Goal: Task Accomplishment & Management: Complete application form

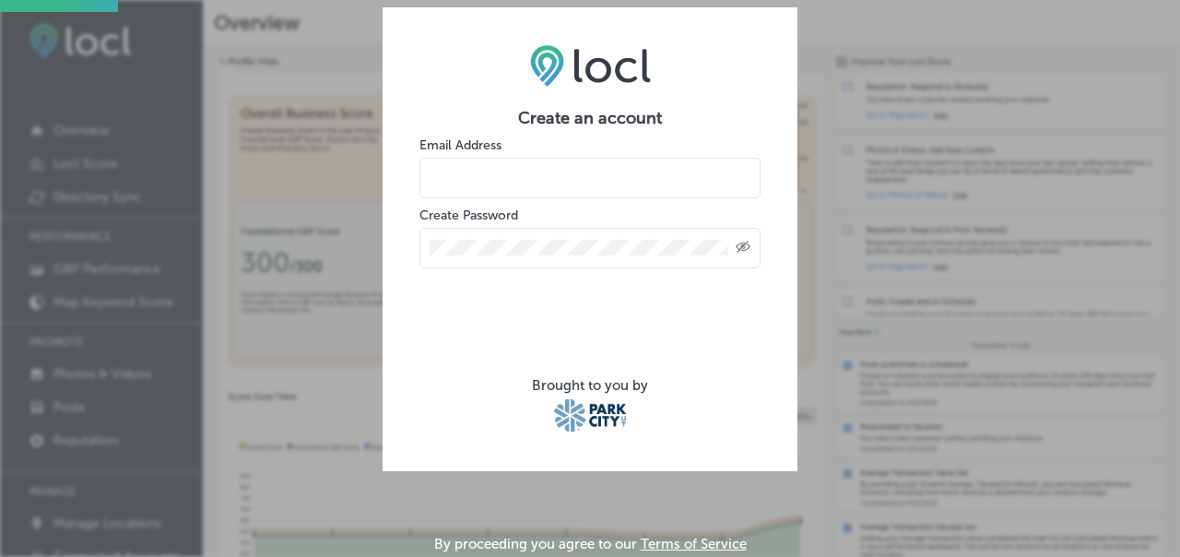
click at [491, 181] on input "email" at bounding box center [590, 178] width 341 height 41
type input "[PERSON_NAME][EMAIL_ADDRESS][DOMAIN_NAME]"
click at [534, 255] on div "Created with Sketch." at bounding box center [590, 248] width 341 height 41
click at [745, 243] on icon "Created with Sketch." at bounding box center [743, 247] width 15 height 12
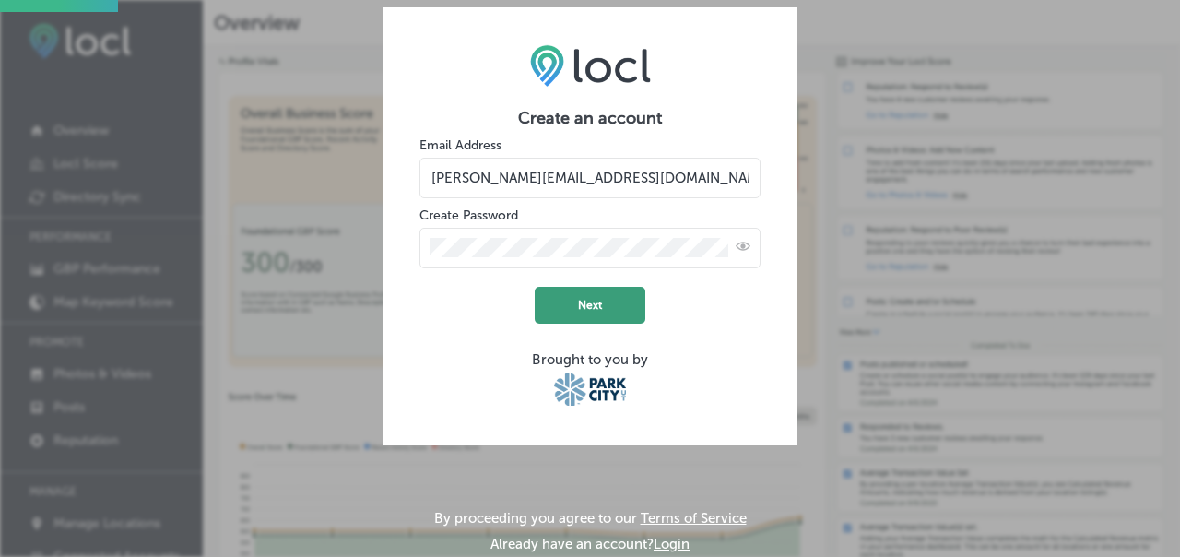
click at [572, 301] on button "Next" at bounding box center [590, 305] width 111 height 37
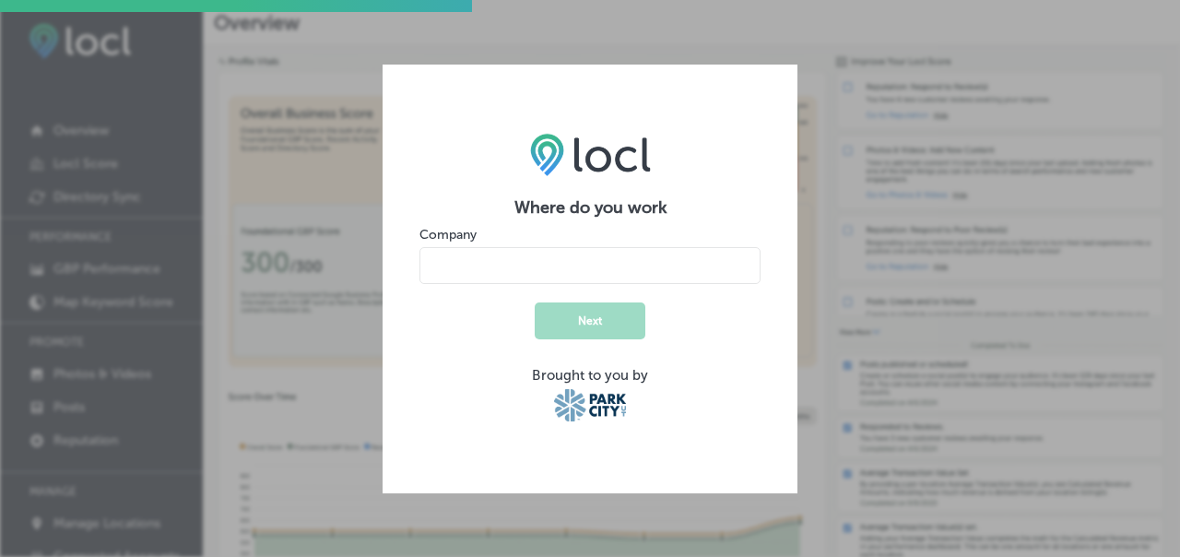
click at [614, 274] on input "name" at bounding box center [590, 265] width 341 height 37
type input "Le Depot Brasserie"
click at [593, 322] on button "Next" at bounding box center [590, 320] width 111 height 37
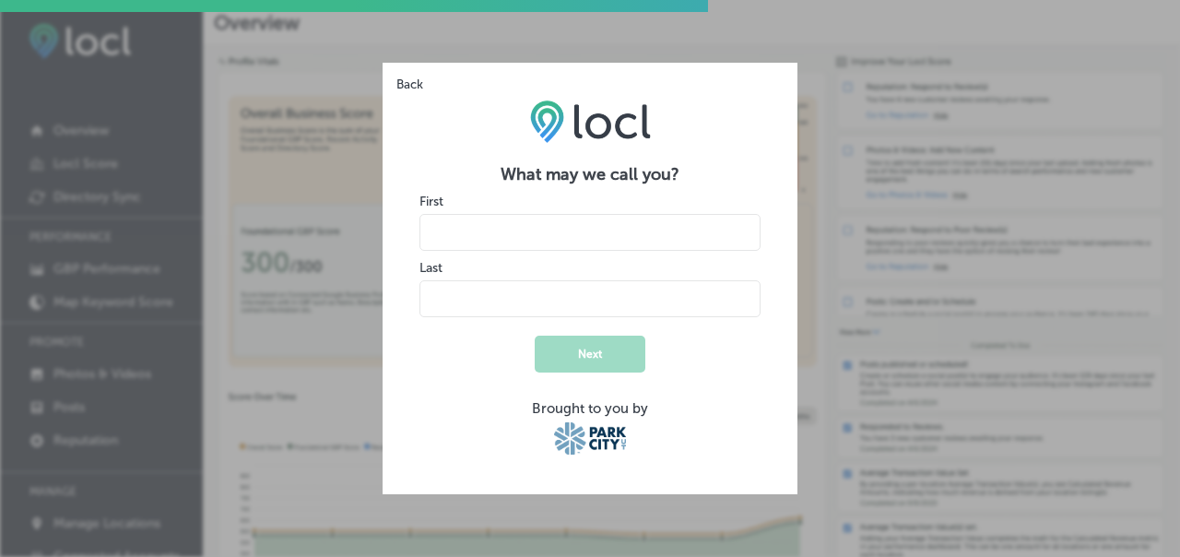
click at [503, 225] on input "name" at bounding box center [590, 232] width 341 height 37
type input "[PERSON_NAME]"
type input "Zamarra"
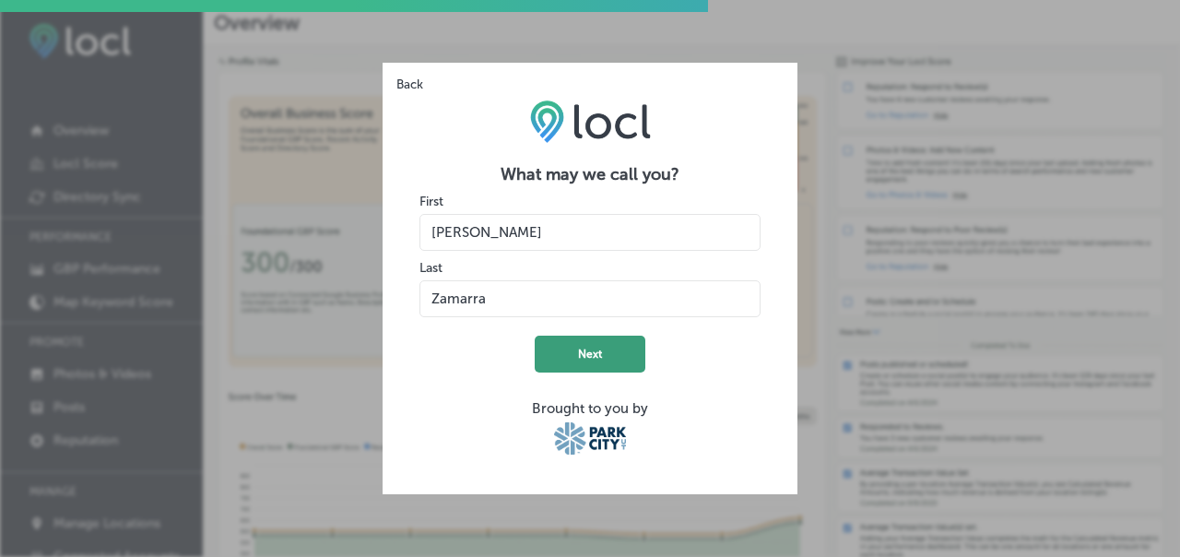
click at [593, 356] on button "Next" at bounding box center [590, 354] width 111 height 37
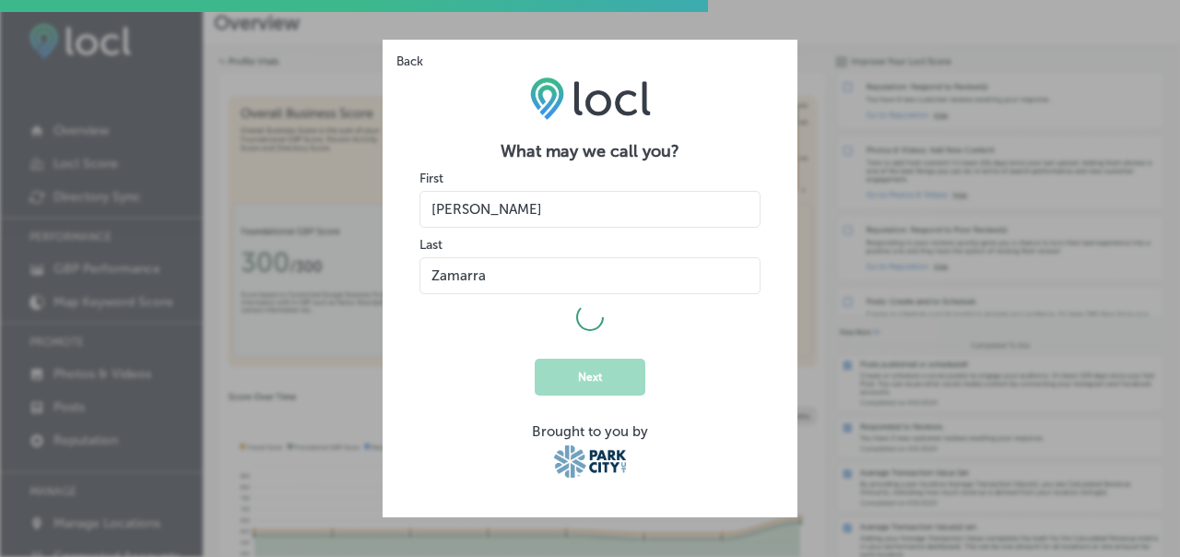
select select "US"
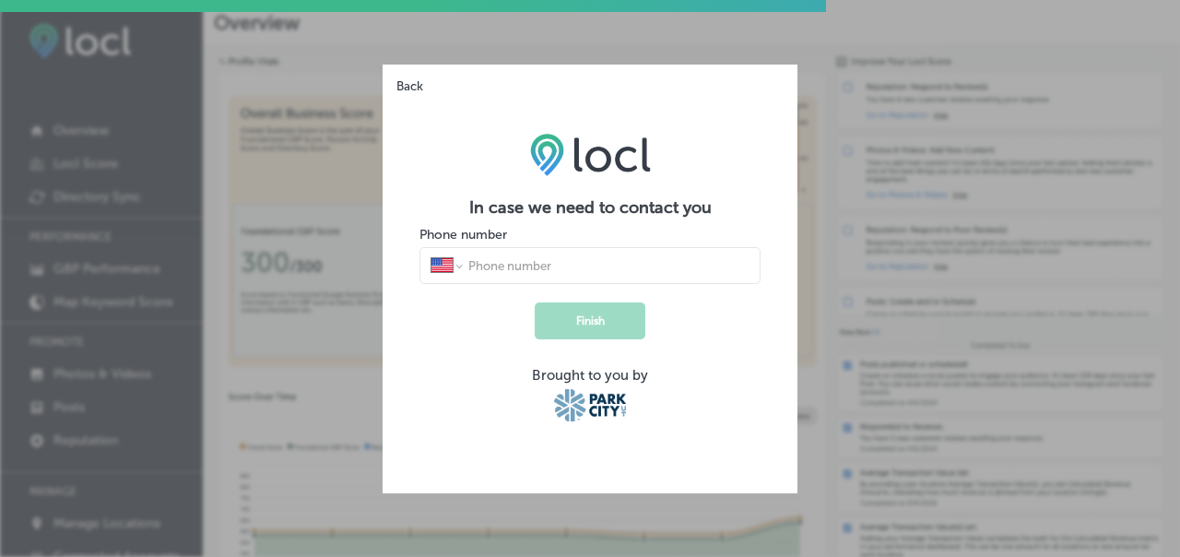
click at [521, 265] on input "tel" at bounding box center [608, 265] width 283 height 17
type input "[PHONE_NUMBER]"
click at [602, 325] on button "Finish" at bounding box center [590, 320] width 111 height 37
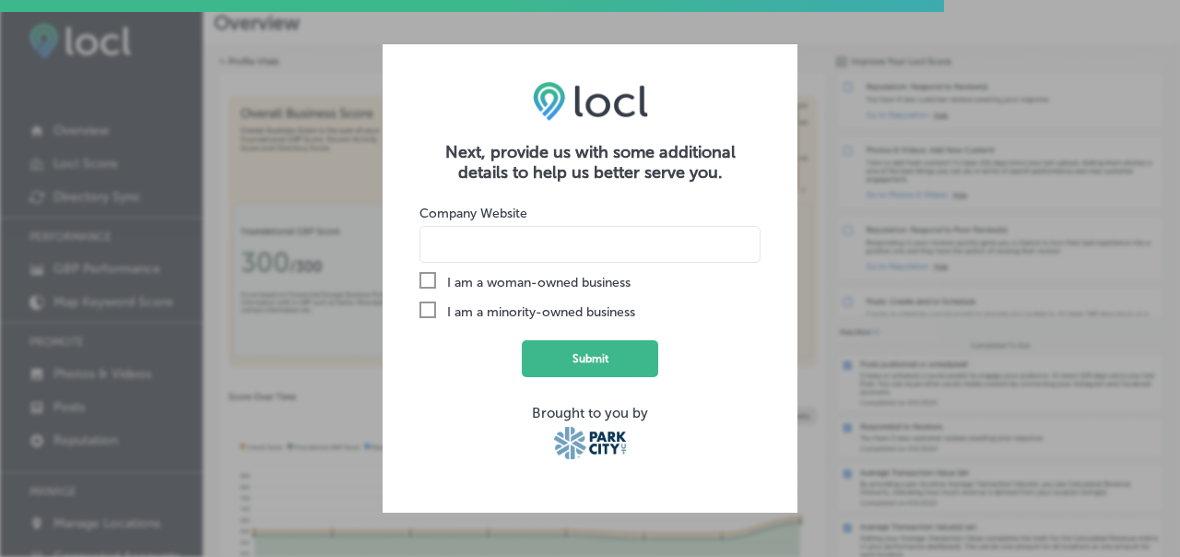
click at [503, 245] on input at bounding box center [590, 244] width 341 height 37
type input "[DOMAIN_NAME]"
click at [575, 351] on button "Submit" at bounding box center [590, 358] width 136 height 37
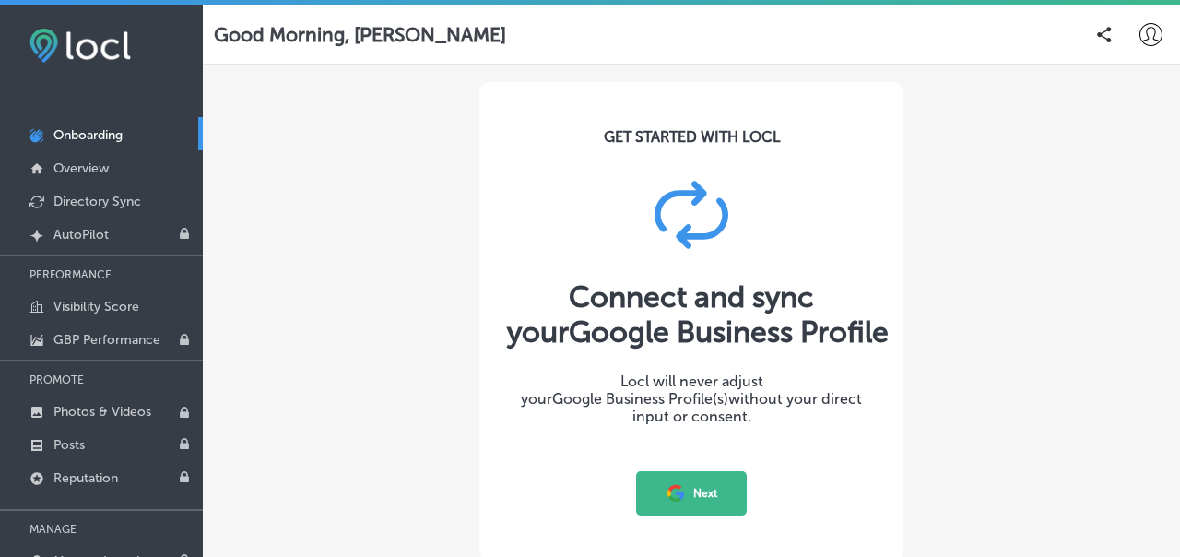
click at [697, 490] on button "Next" at bounding box center [691, 493] width 111 height 44
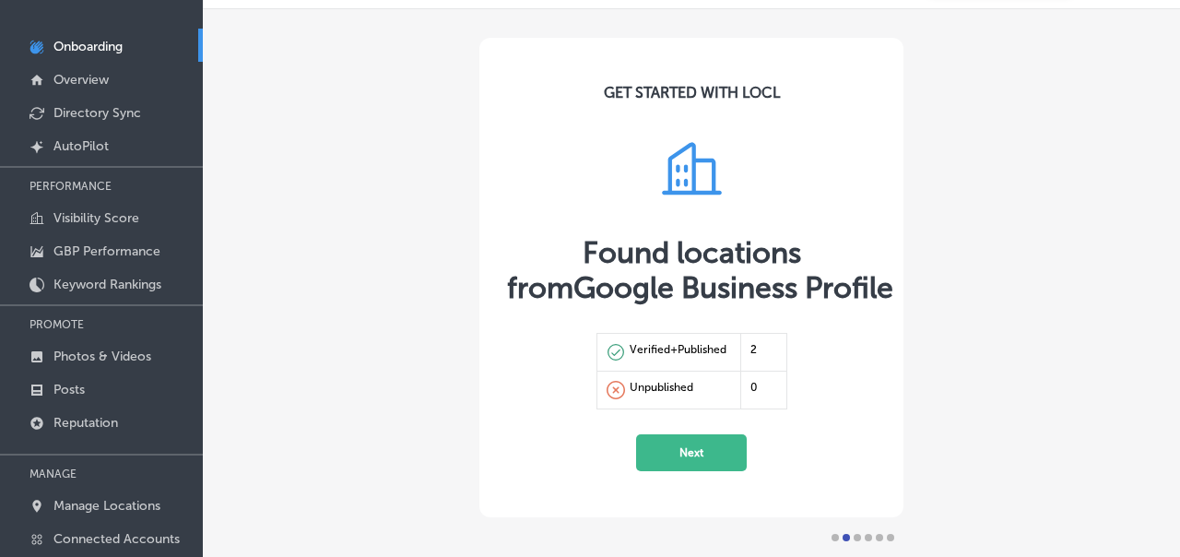
scroll to position [92, 0]
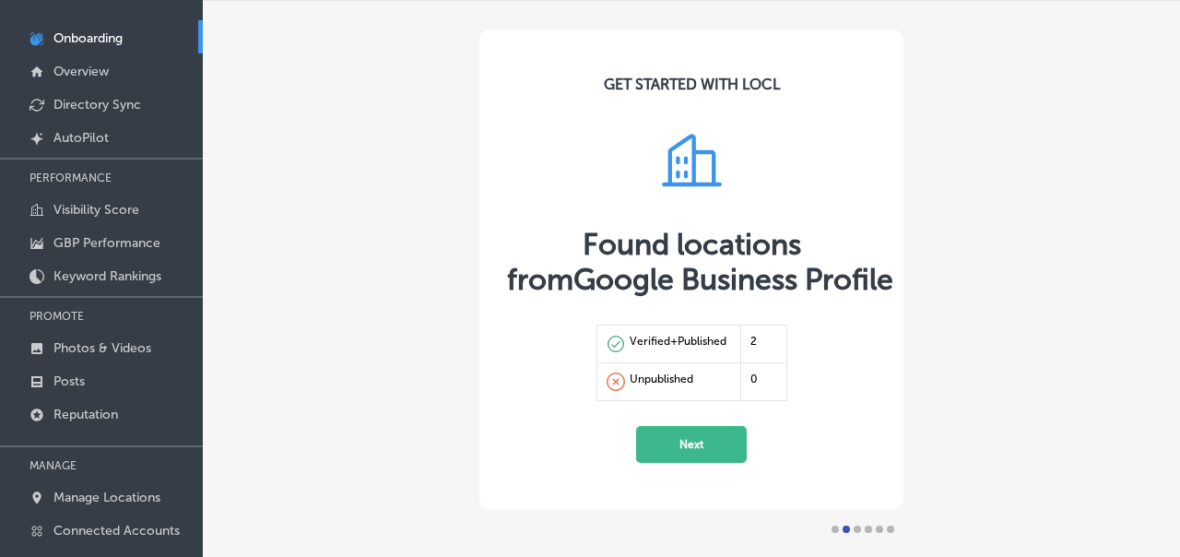
click at [692, 440] on button "Next" at bounding box center [691, 444] width 111 height 37
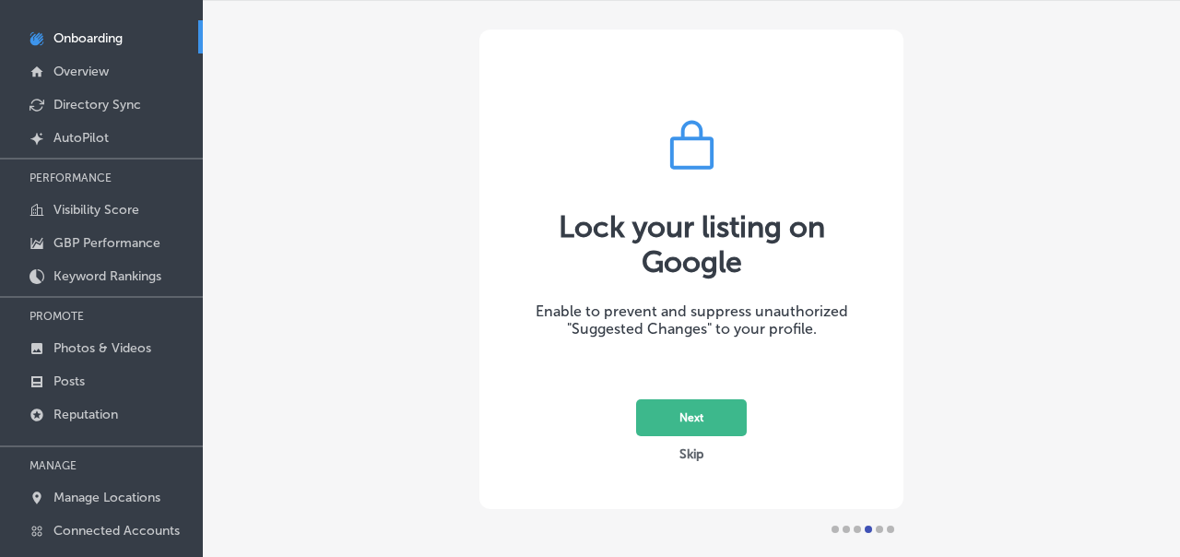
click at [704, 417] on button "Next" at bounding box center [691, 417] width 111 height 37
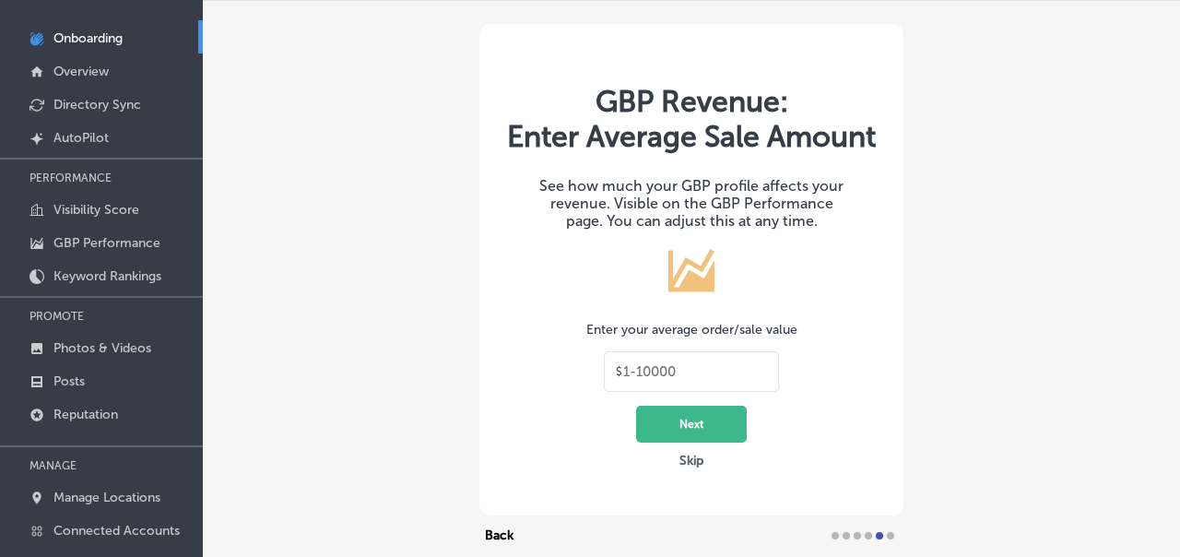
drag, startPoint x: 690, startPoint y: 393, endPoint x: 603, endPoint y: 389, distance: 86.8
click at [602, 389] on div "GBP Revenue: Enter Average Sale Amount See how much your GBP profile affects yo…" at bounding box center [692, 270] width 424 height 492
click at [698, 380] on input "text" at bounding box center [695, 371] width 144 height 17
type input "70"
click at [689, 443] on button "Next" at bounding box center [691, 424] width 111 height 37
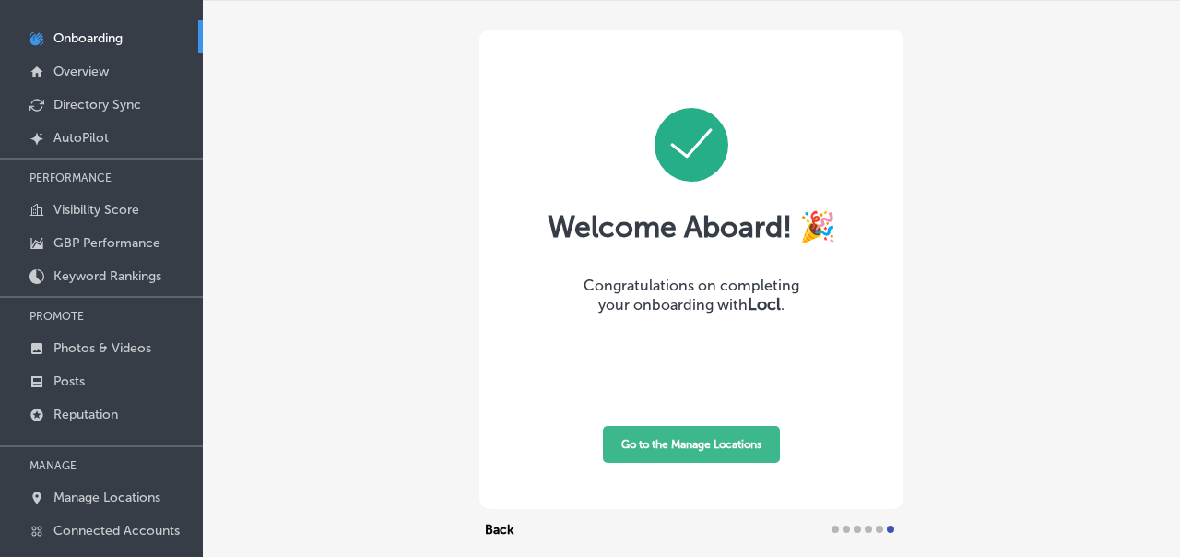
click at [688, 445] on button "Go to the Manage Locations" at bounding box center [691, 444] width 177 height 37
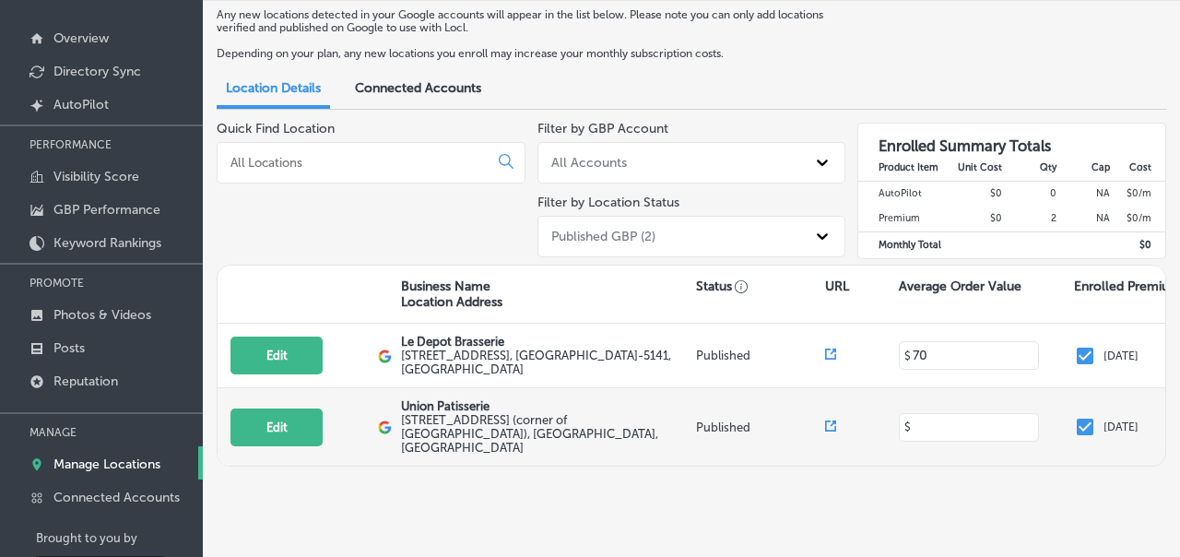
click at [938, 421] on input at bounding box center [969, 428] width 116 height 18
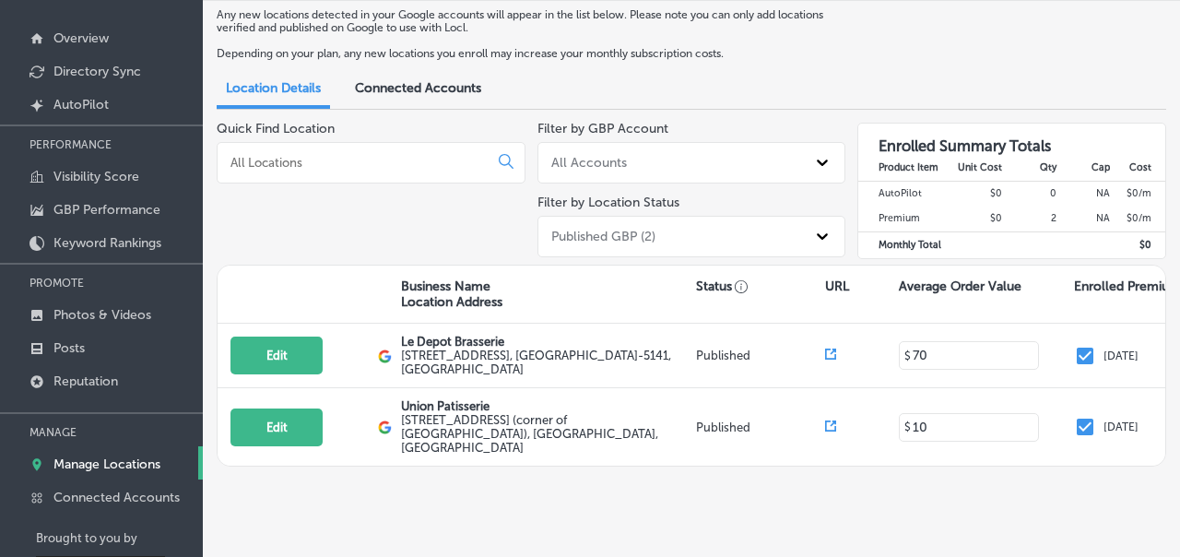
type input "10"
click at [908, 465] on body "iconmonstr-menu-thin copy Created with Sketch. Overview Directory Sync Created …" at bounding box center [590, 186] width 1180 height 557
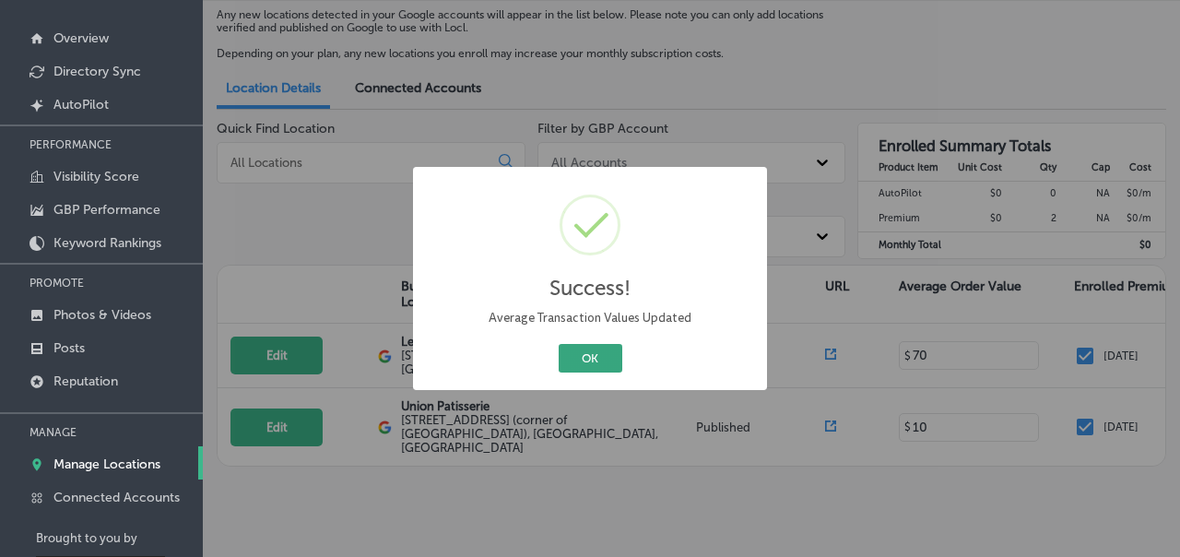
click at [600, 360] on button "OK" at bounding box center [591, 358] width 64 height 29
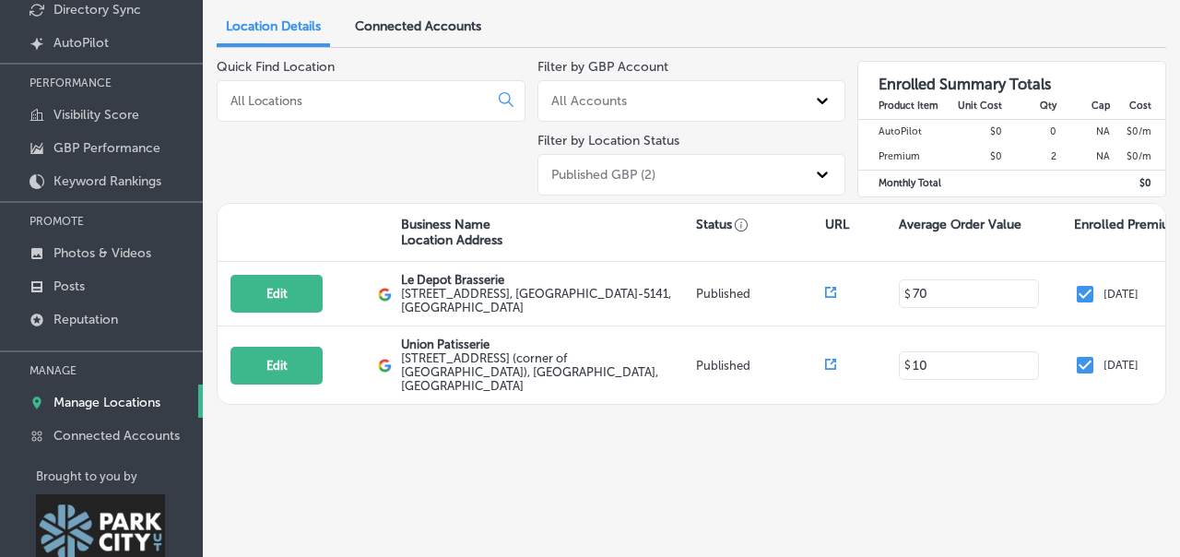
scroll to position [200, 0]
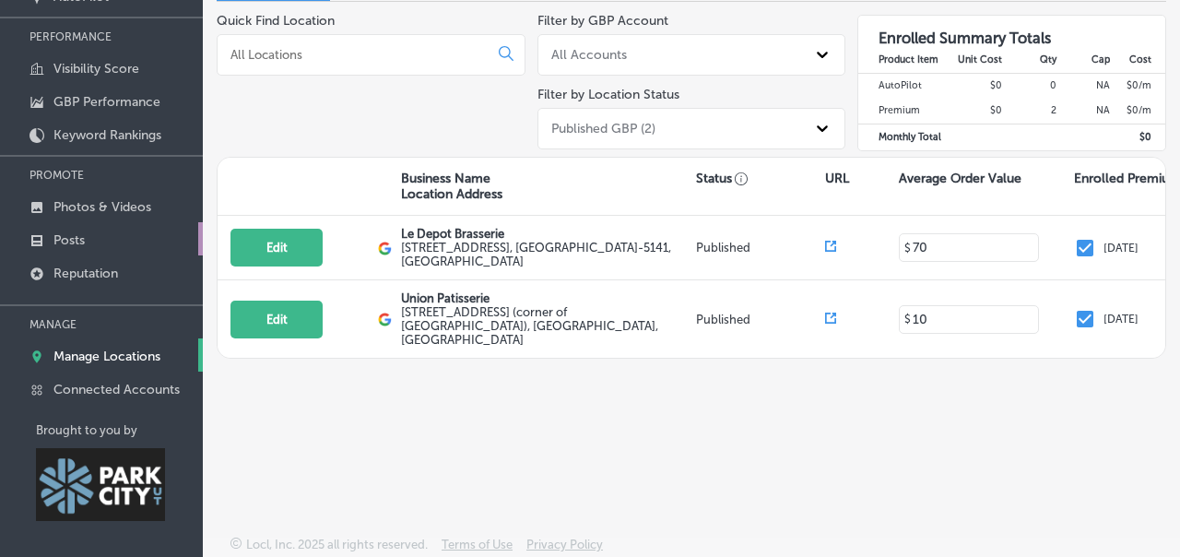
click at [70, 237] on p "Posts" at bounding box center [68, 240] width 31 height 16
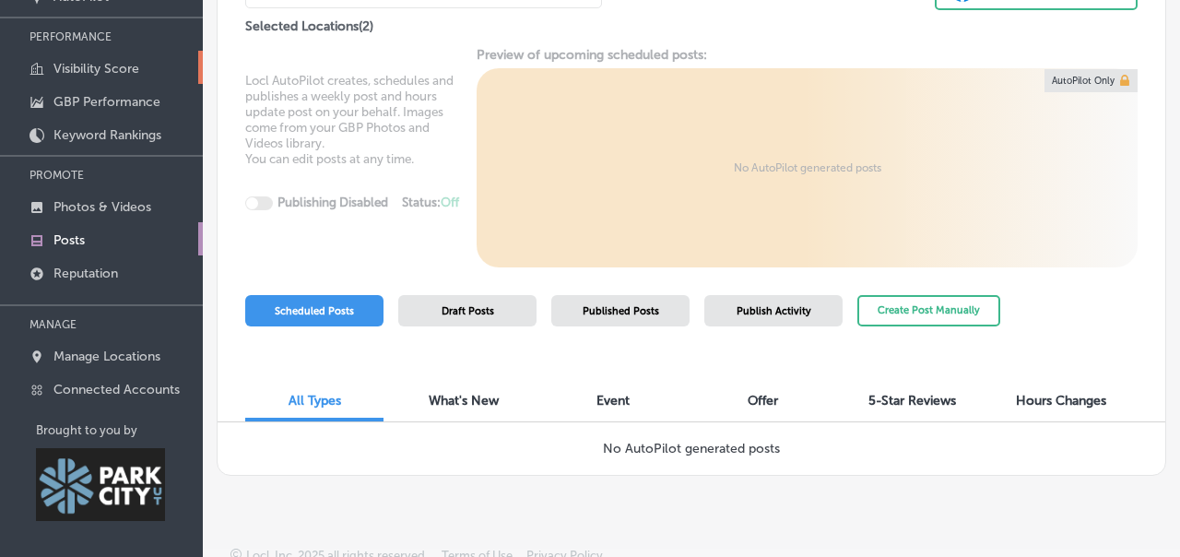
click at [104, 61] on p "Visibility Score" at bounding box center [96, 69] width 86 height 16
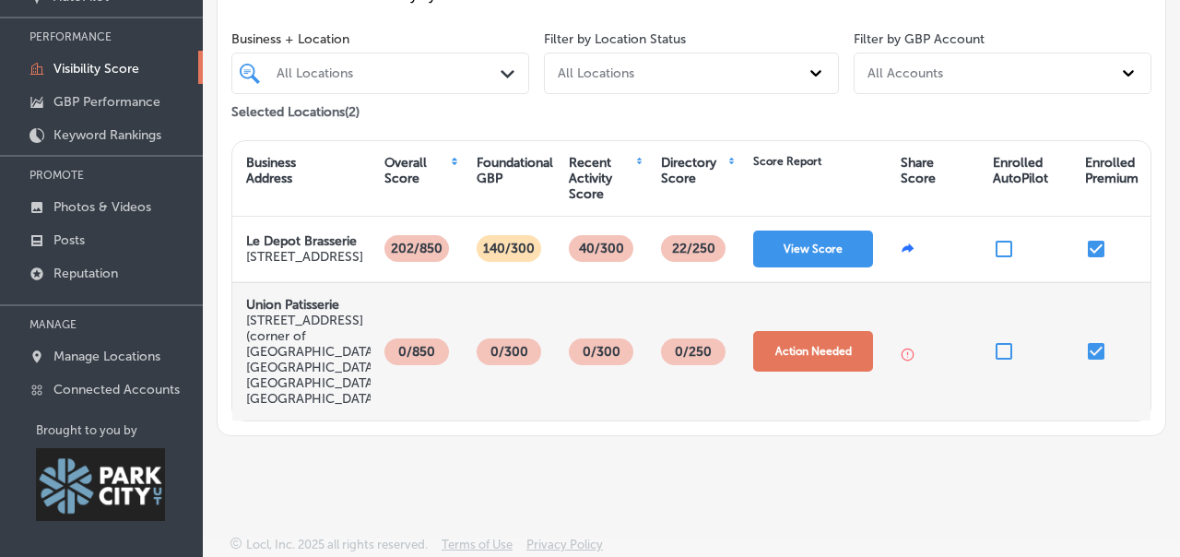
click at [832, 367] on button "Action Needed" at bounding box center [813, 351] width 120 height 41
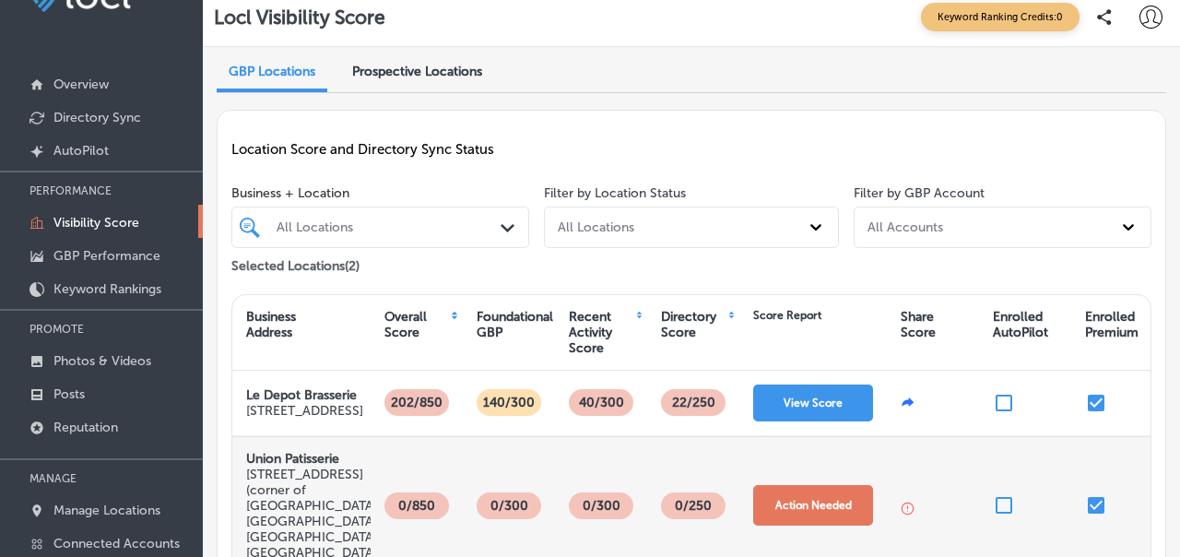
select select "US"
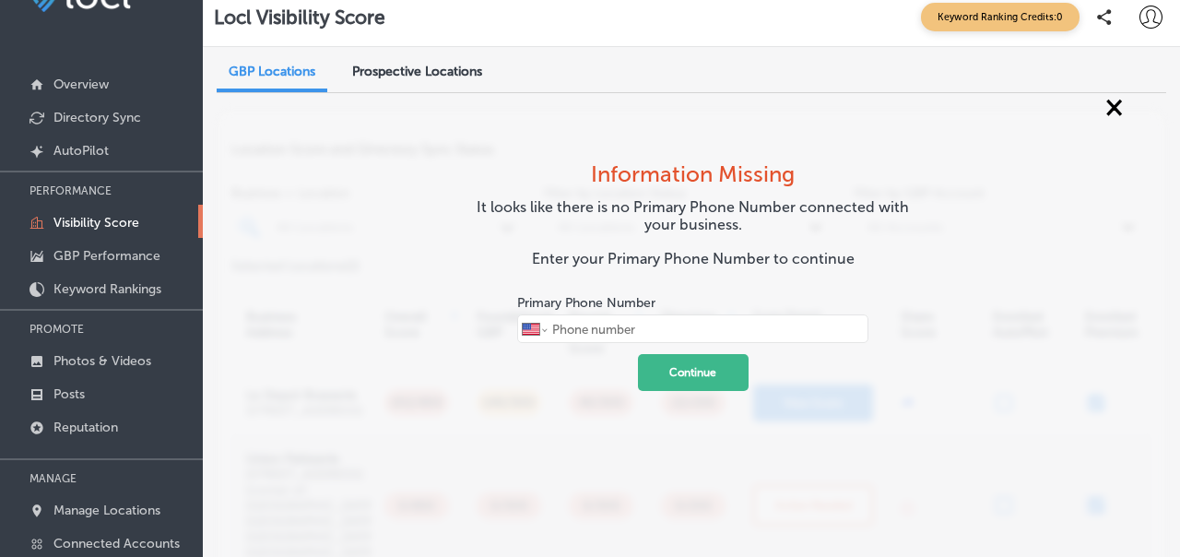
click at [1108, 106] on span "×" at bounding box center [1115, 105] width 18 height 33
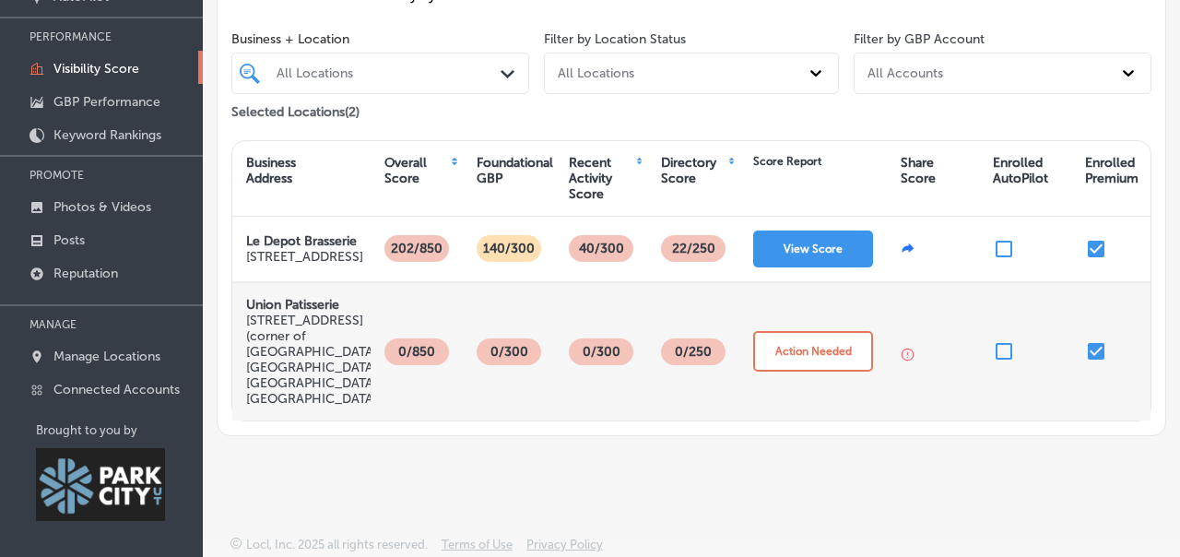
scroll to position [0, 0]
